Goal: Information Seeking & Learning: Learn about a topic

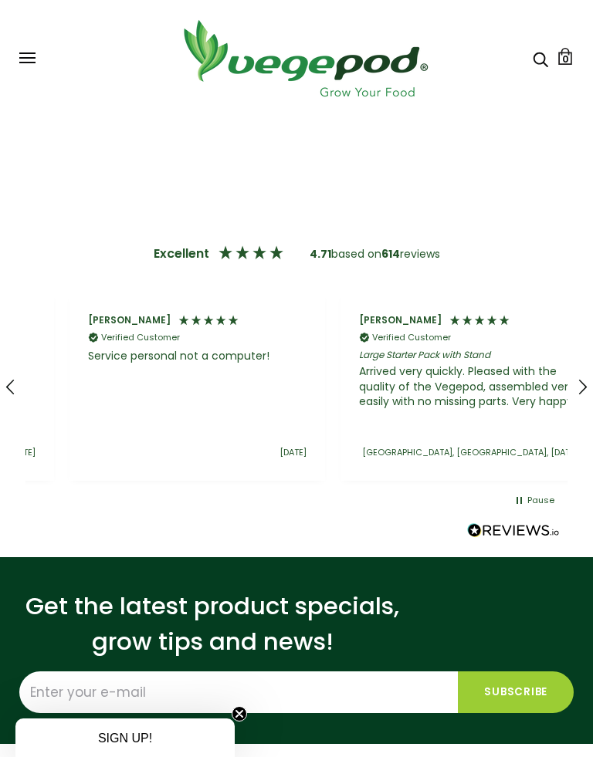
scroll to position [0, 1355]
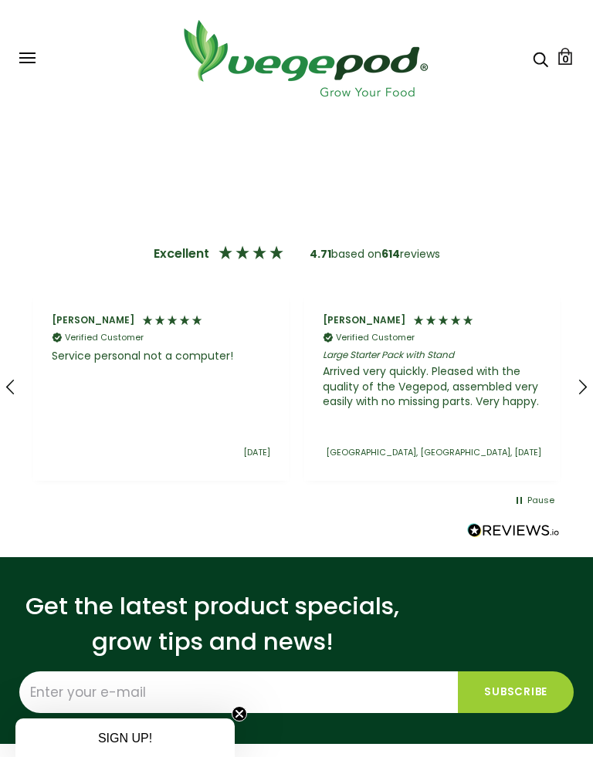
click at [74, 506] on div "Pause" at bounding box center [296, 504] width 593 height 23
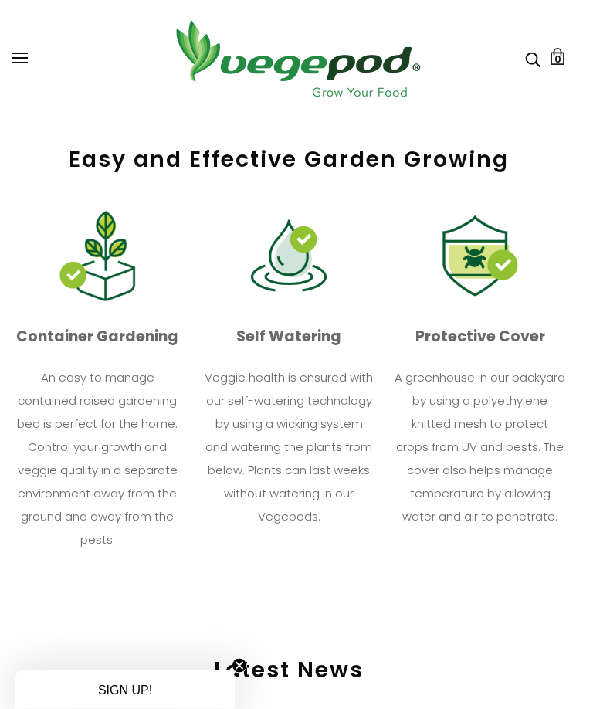
scroll to position [0, 0]
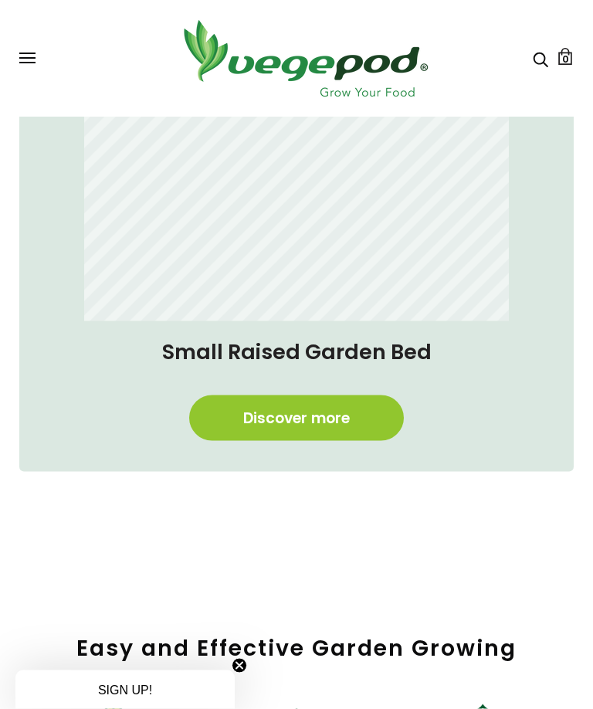
click at [237, 422] on link "Discover more" at bounding box center [296, 418] width 215 height 46
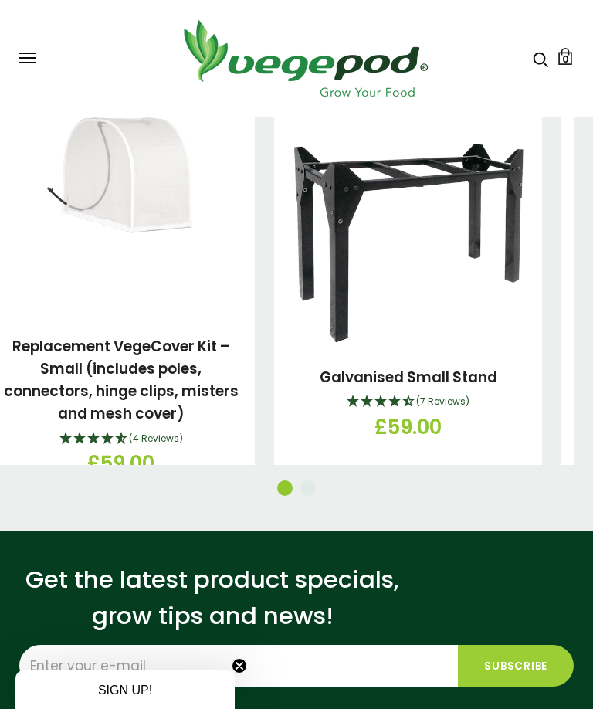
scroll to position [2922, 0]
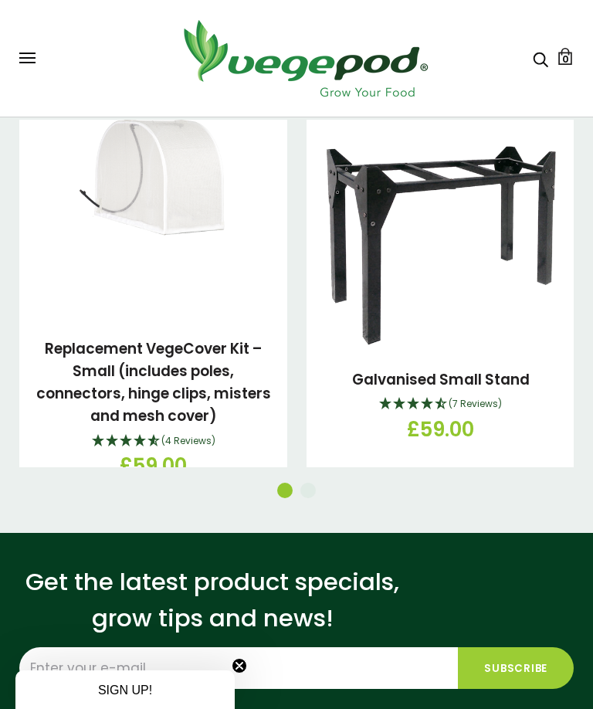
click at [0, 595] on div "Get the latest product specials, grow tips and news! Subscribe" at bounding box center [296, 626] width 593 height 187
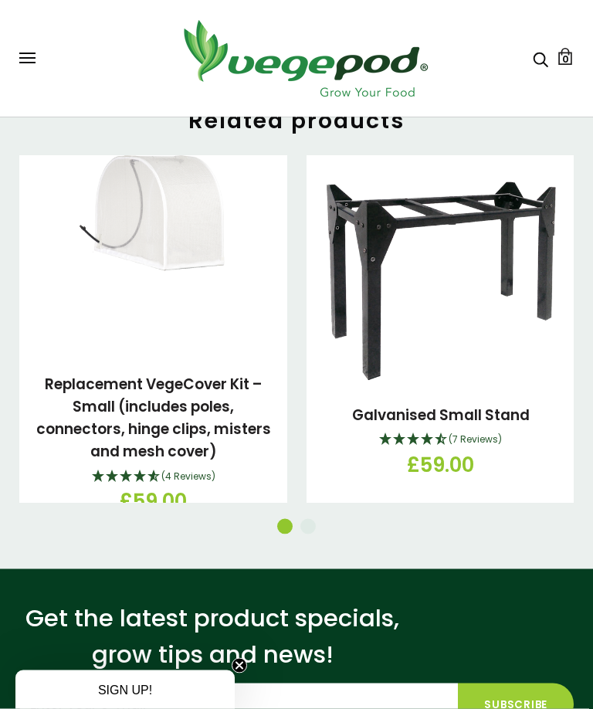
scroll to position [2853, 0]
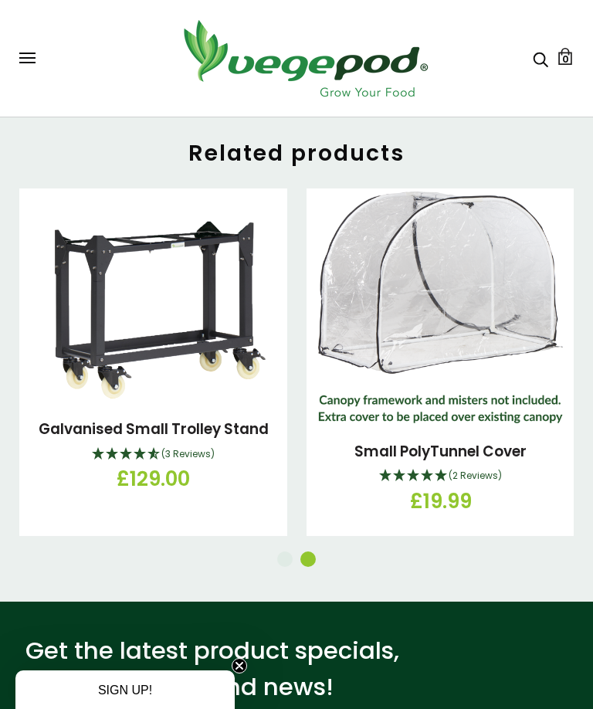
click at [558, 293] on img at bounding box center [440, 307] width 245 height 232
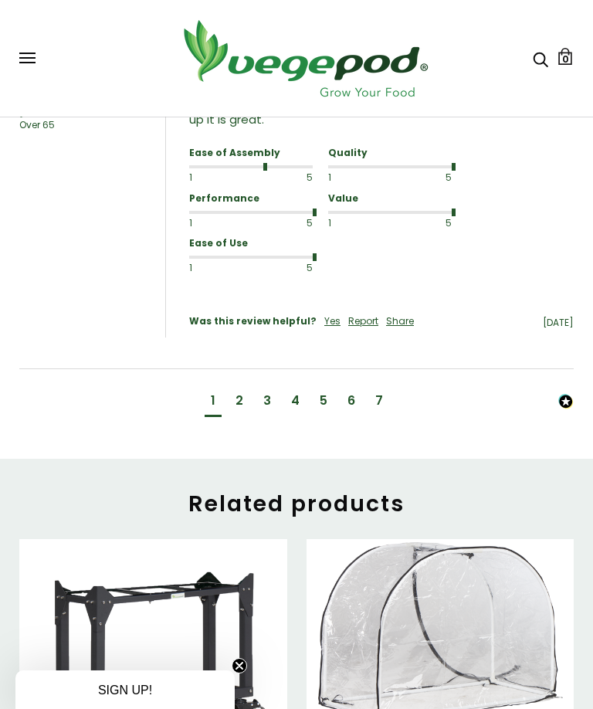
scroll to position [2502, 0]
click at [564, 395] on img at bounding box center [565, 402] width 15 height 15
click at [238, 393] on div "2" at bounding box center [239, 401] width 8 height 17
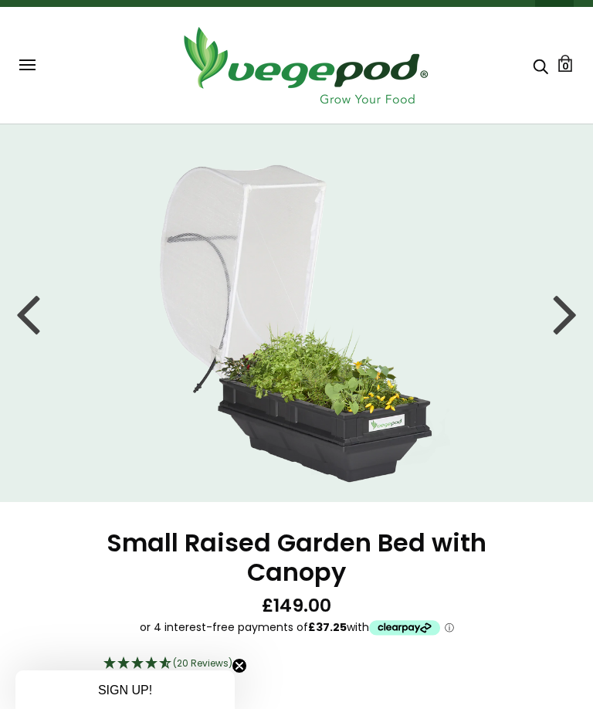
scroll to position [0, 0]
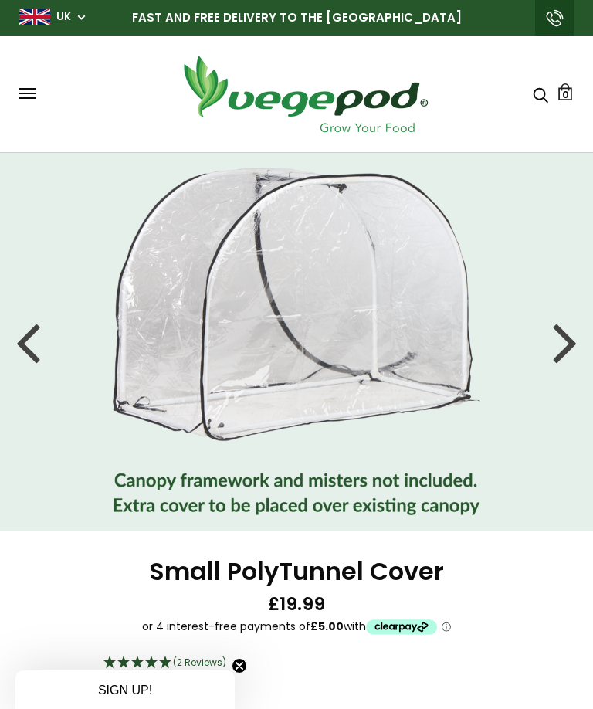
click at [557, 335] on div at bounding box center [565, 341] width 25 height 69
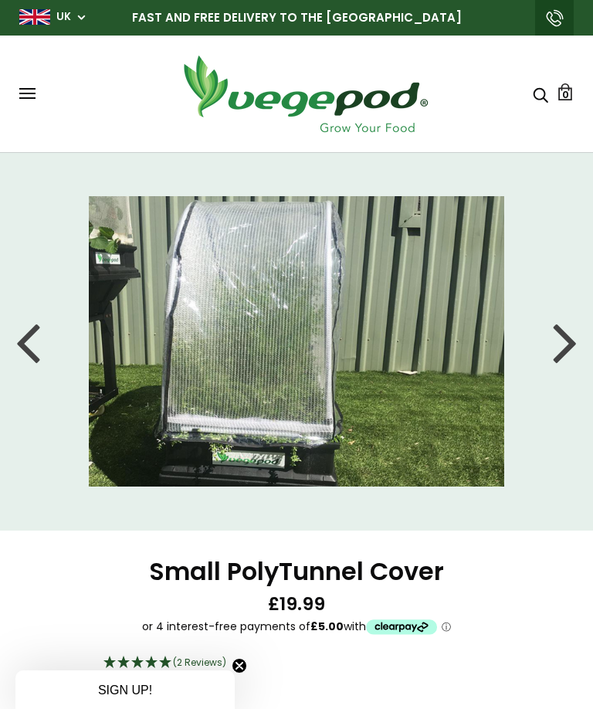
click at [559, 336] on div at bounding box center [565, 341] width 25 height 69
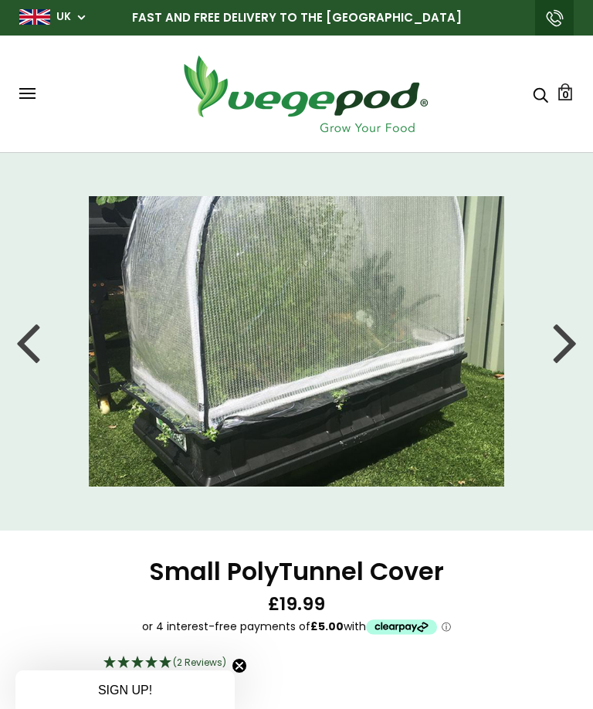
click at [561, 338] on div at bounding box center [565, 341] width 25 height 69
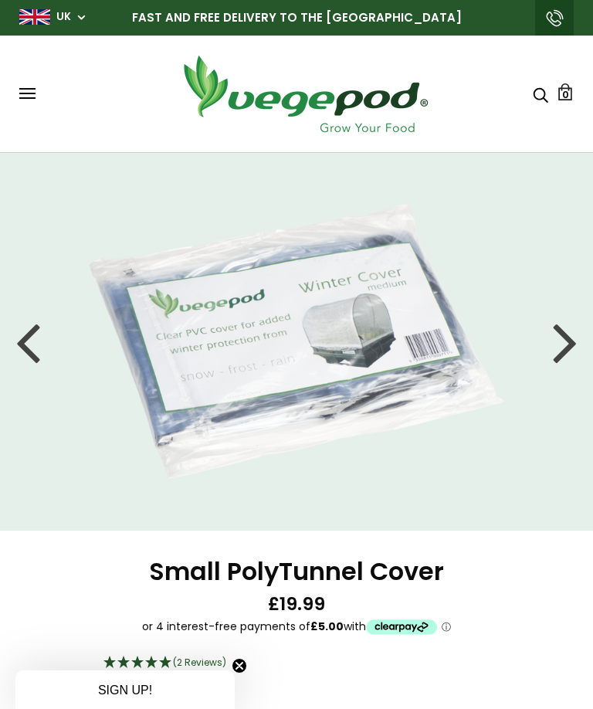
click at [558, 322] on div at bounding box center [565, 341] width 25 height 69
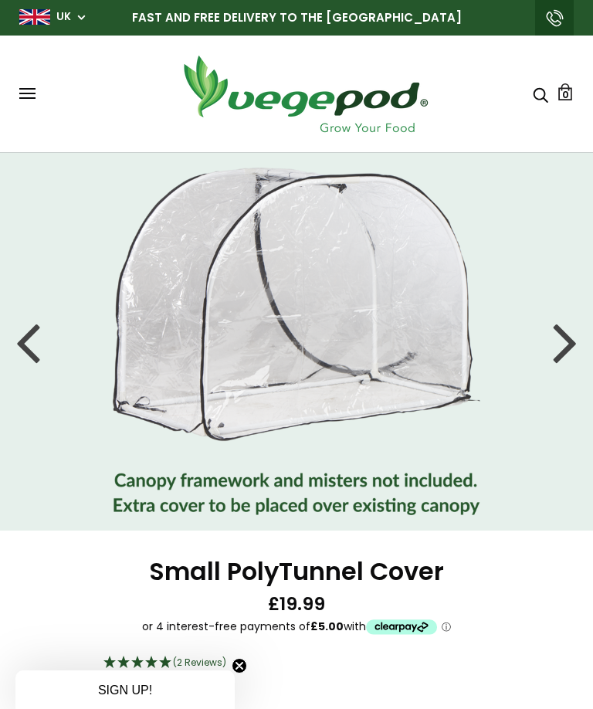
click at [566, 318] on div at bounding box center [565, 341] width 25 height 69
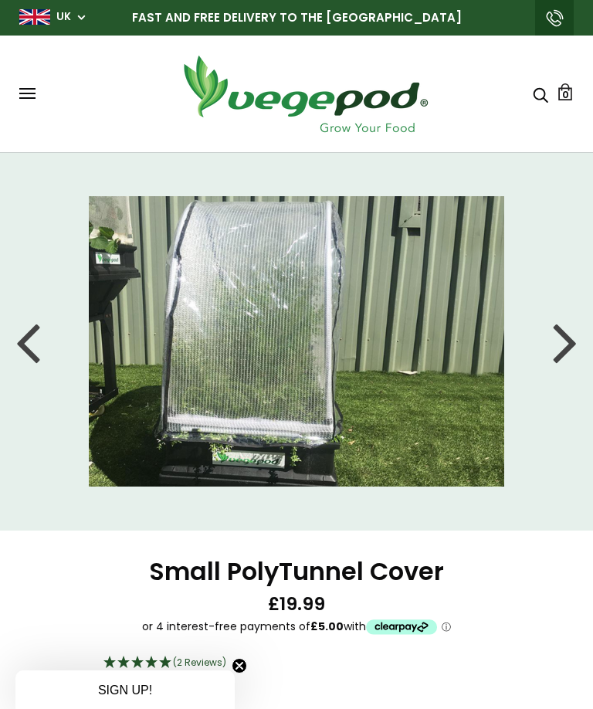
click at [554, 327] on div at bounding box center [565, 341] width 25 height 69
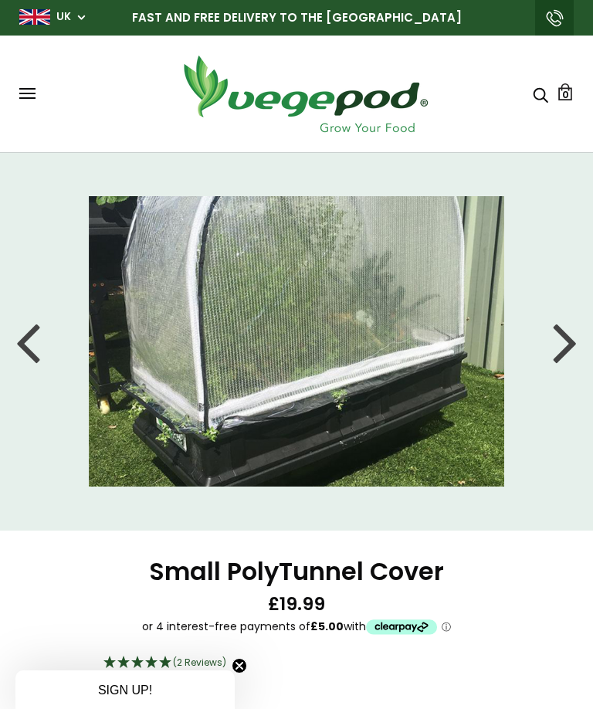
click at [556, 327] on div at bounding box center [565, 341] width 25 height 69
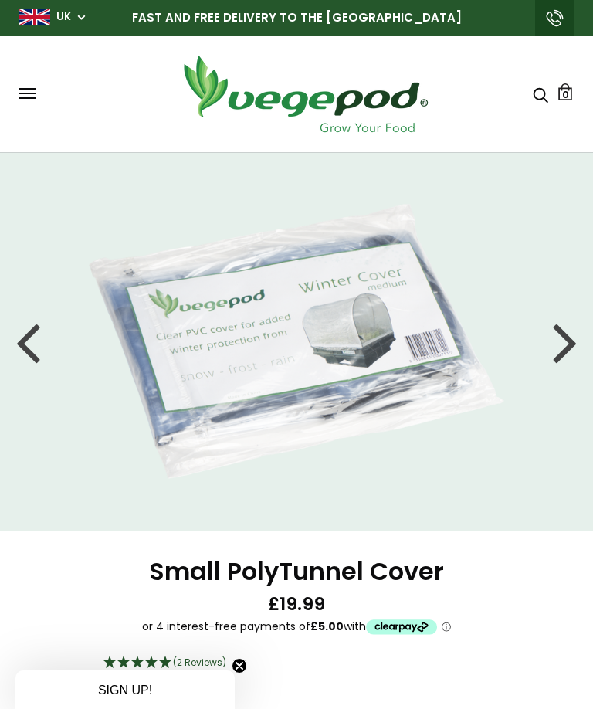
click at [554, 330] on div at bounding box center [565, 341] width 25 height 69
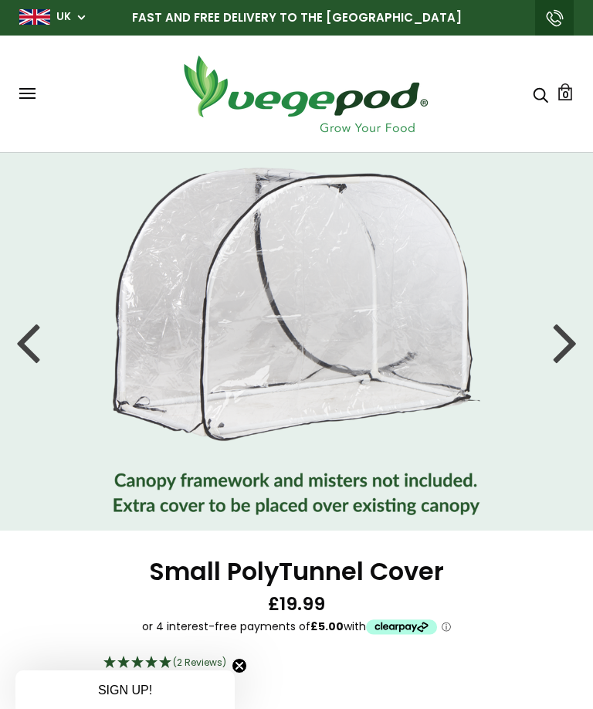
click at [547, 340] on li at bounding box center [296, 341] width 593 height 347
click at [561, 328] on div at bounding box center [565, 341] width 25 height 69
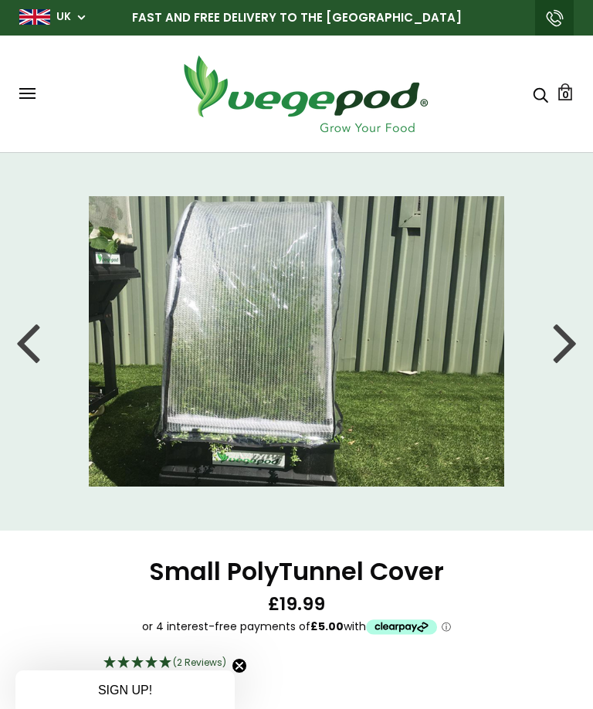
click at [564, 338] on div at bounding box center [565, 341] width 25 height 69
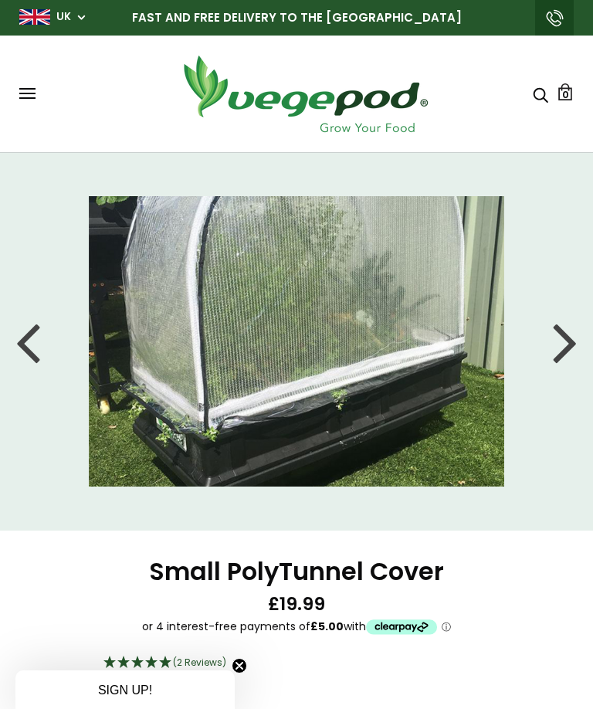
click at [565, 347] on div at bounding box center [565, 341] width 25 height 69
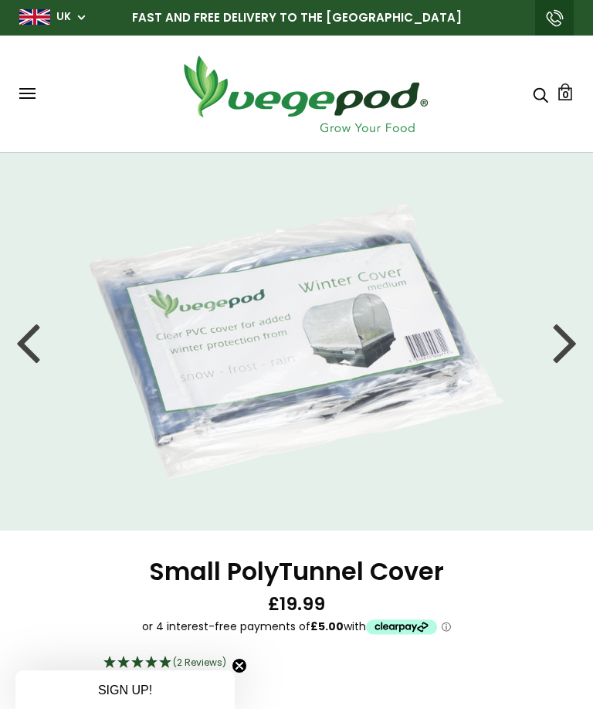
click at [557, 333] on div at bounding box center [565, 341] width 25 height 69
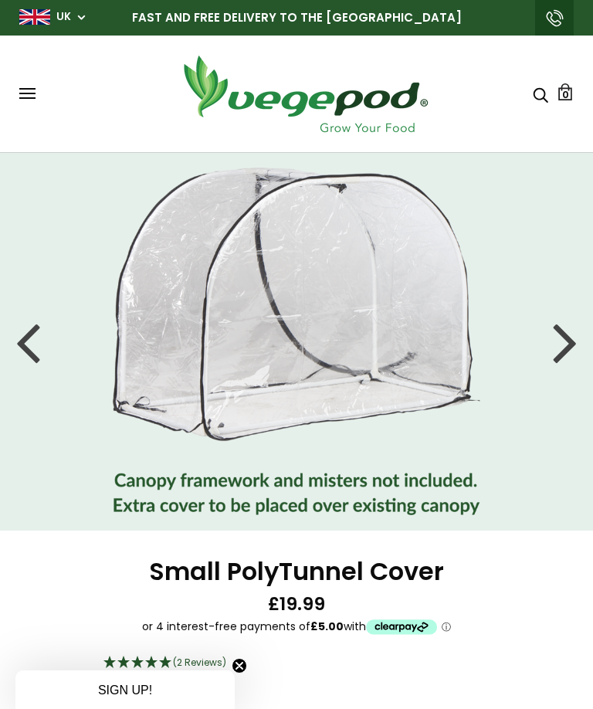
click at [556, 349] on div at bounding box center [565, 341] width 25 height 69
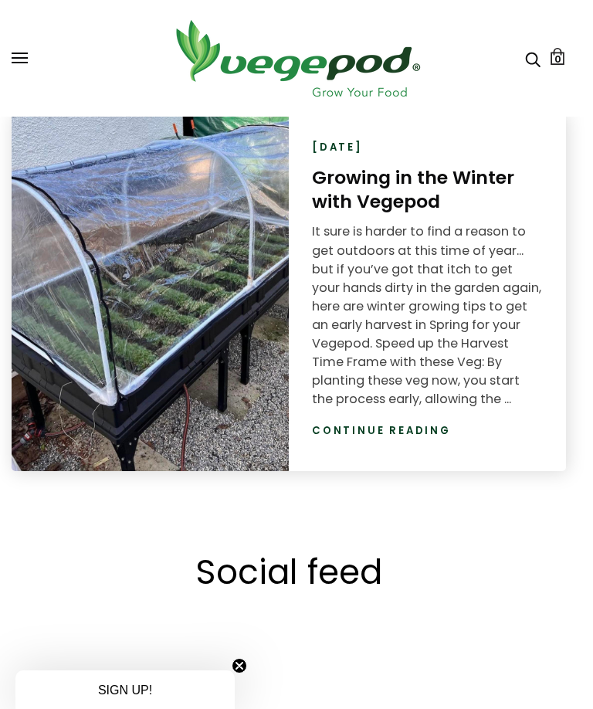
scroll to position [2695, 8]
